Goal: Task Accomplishment & Management: Manage account settings

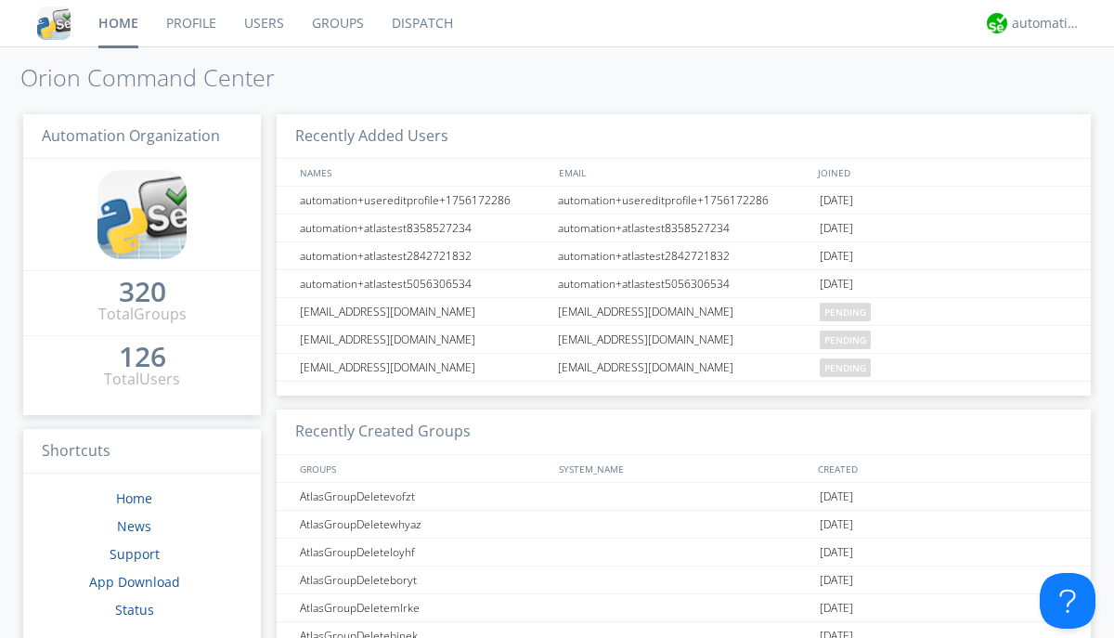
click at [336, 23] on link "Groups" at bounding box center [338, 23] width 80 height 46
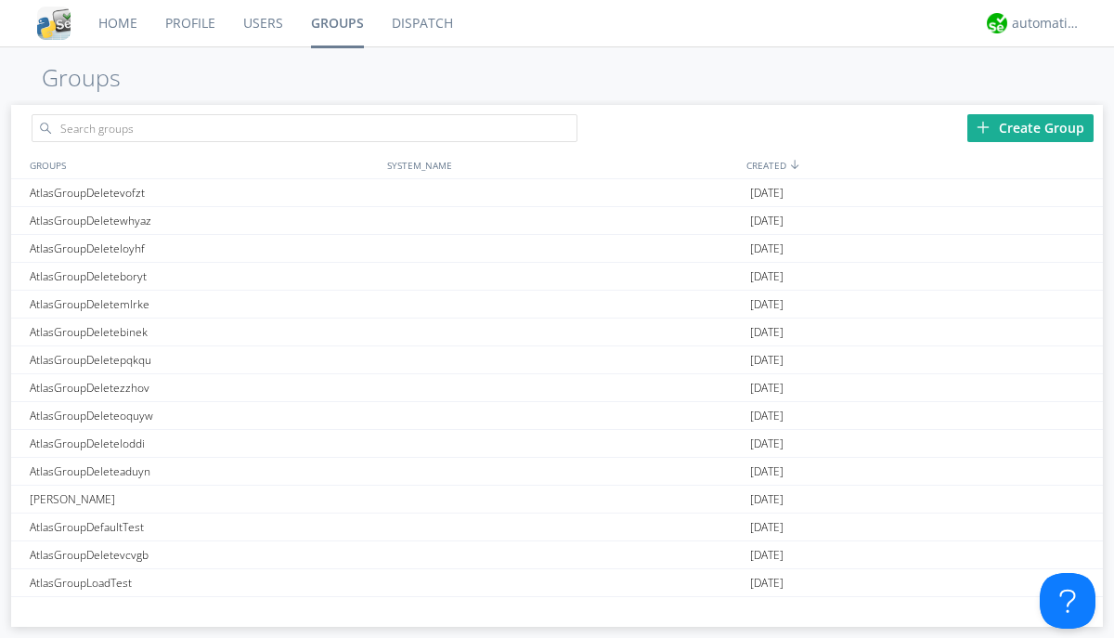
click at [1030, 127] on div "Create Group" at bounding box center [1030, 128] width 126 height 28
click at [336, 23] on link "Groups" at bounding box center [337, 23] width 81 height 46
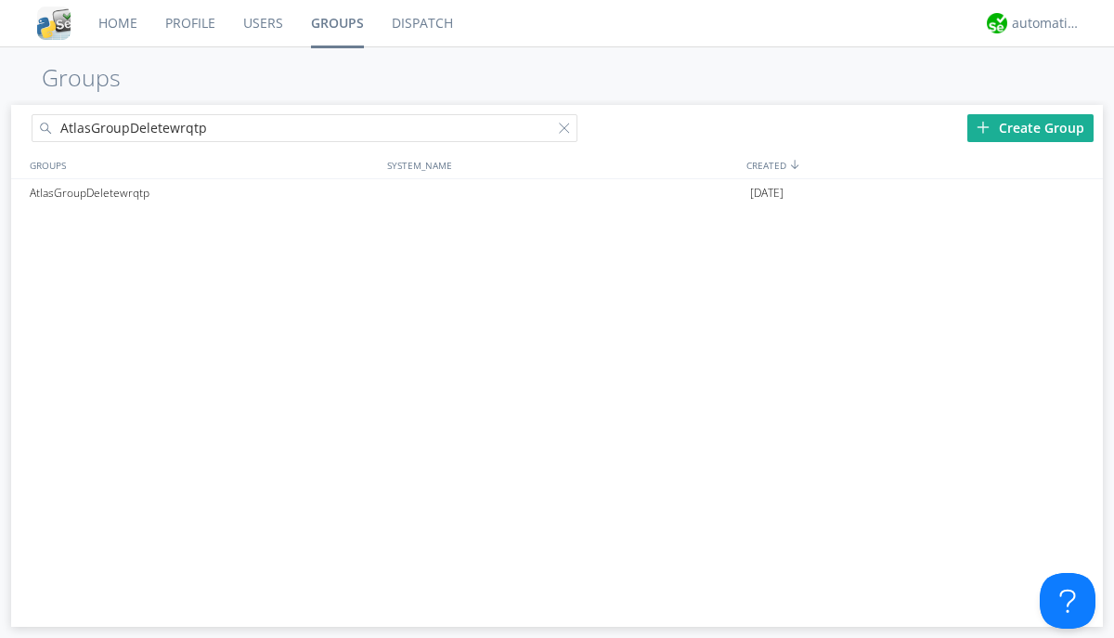
type input "AtlasGroupDeletewrqtp"
click at [568, 131] on div at bounding box center [568, 132] width 19 height 19
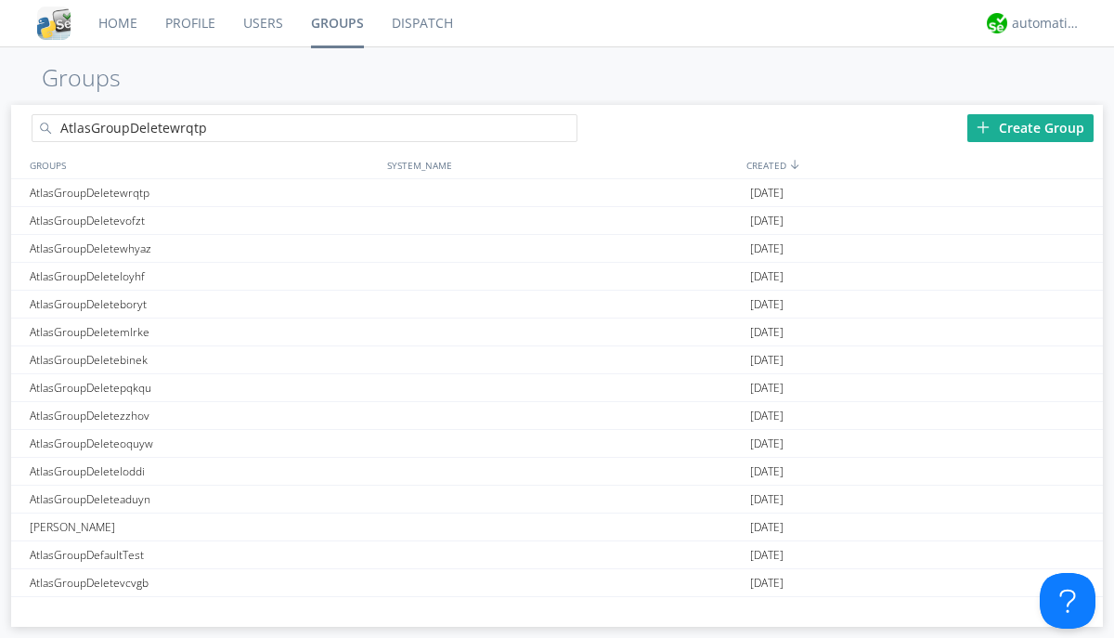
type input "AtlasGroupDeletewrqtp"
click at [203, 192] on div "AtlasGroupDeletewrqtp" at bounding box center [203, 192] width 357 height 27
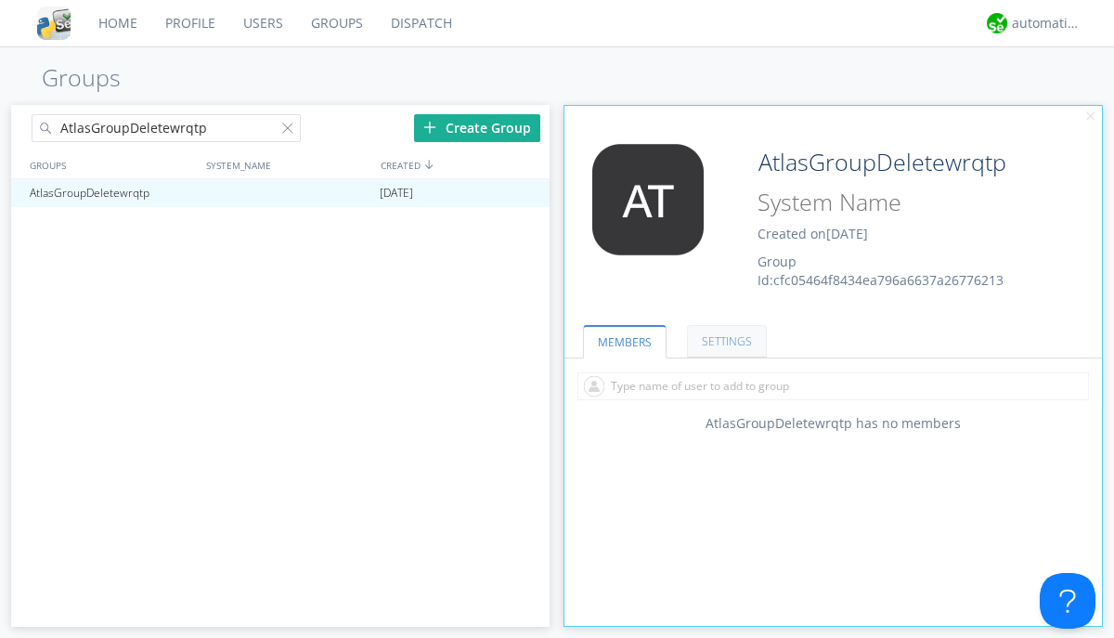
click at [724, 341] on link "SETTINGS" at bounding box center [727, 341] width 80 height 32
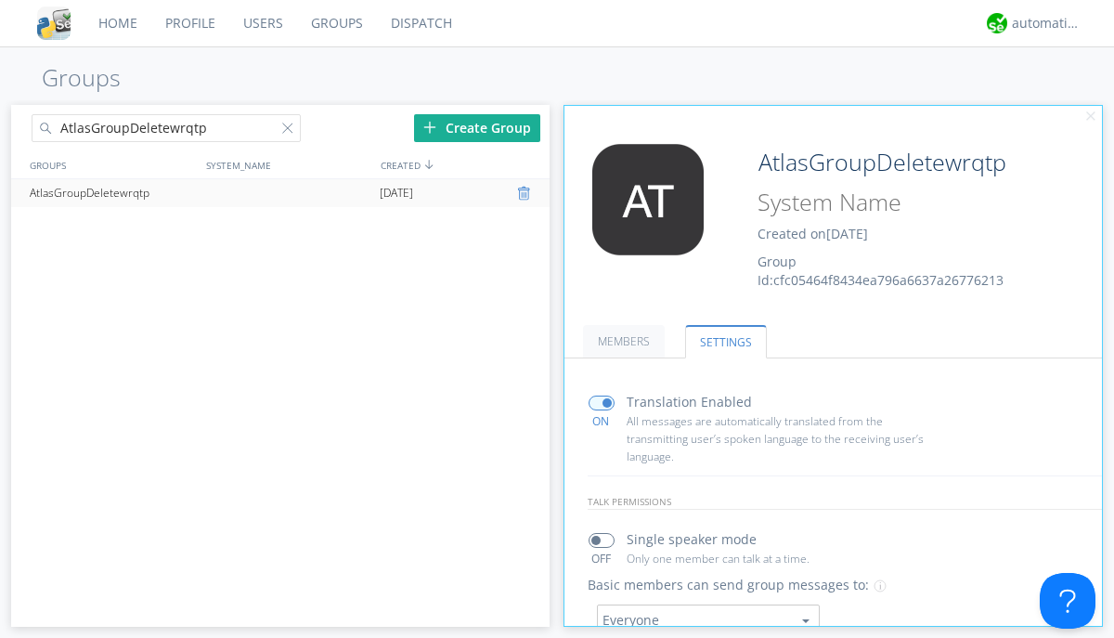
click at [525, 193] on div at bounding box center [526, 193] width 19 height 15
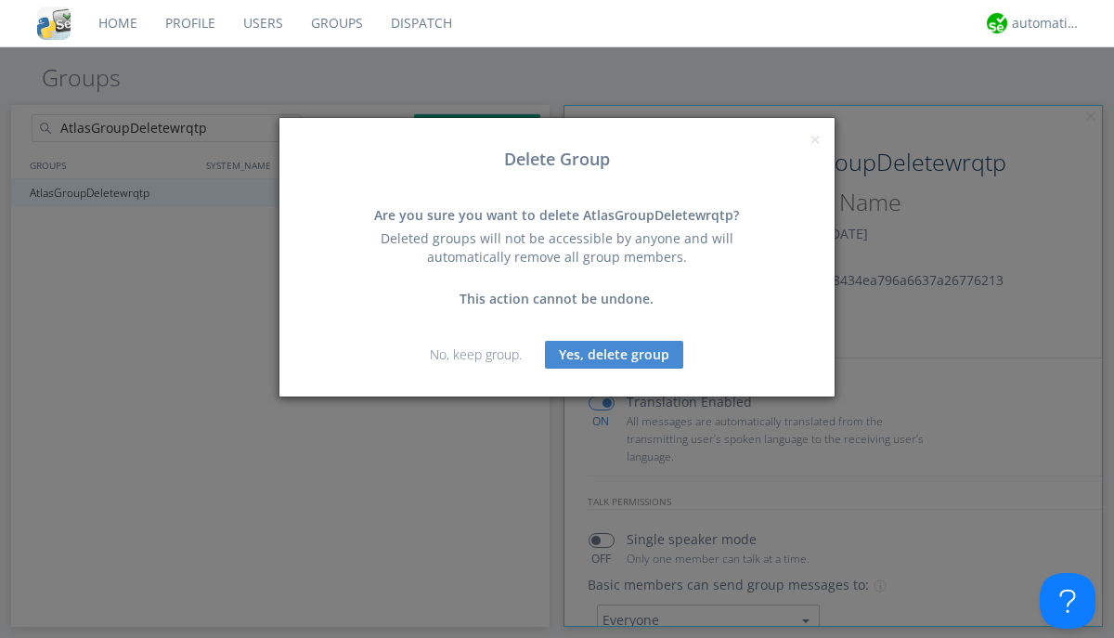
click at [614, 354] on button "Yes, delete group" at bounding box center [614, 355] width 138 height 28
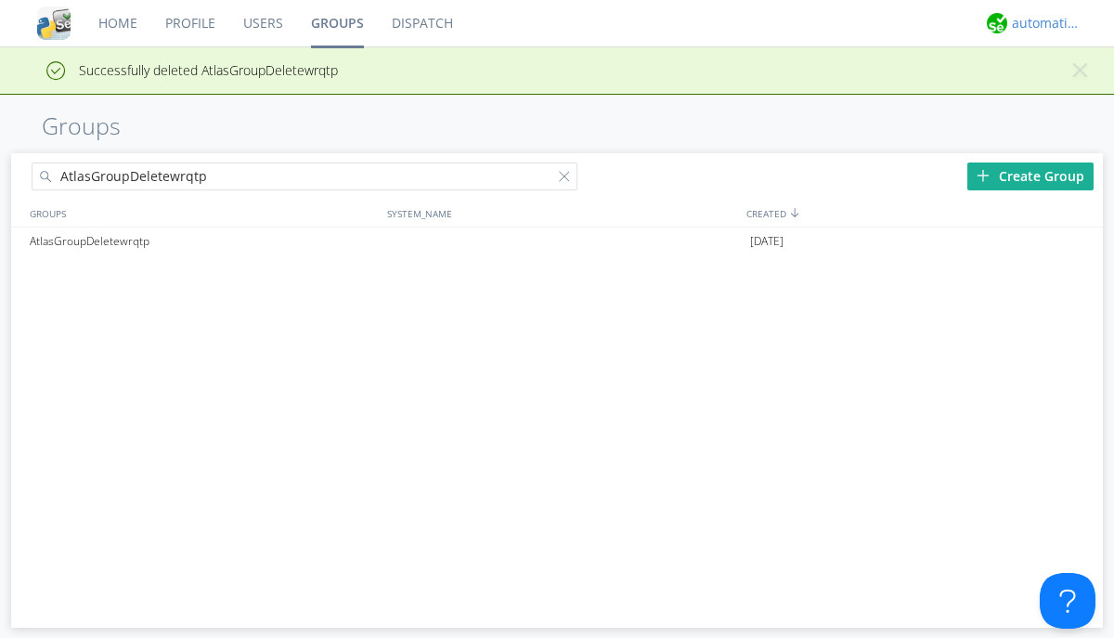
click at [1041, 23] on div "automation+atlas" at bounding box center [1047, 23] width 70 height 19
